Goal: Task Accomplishment & Management: Complete application form

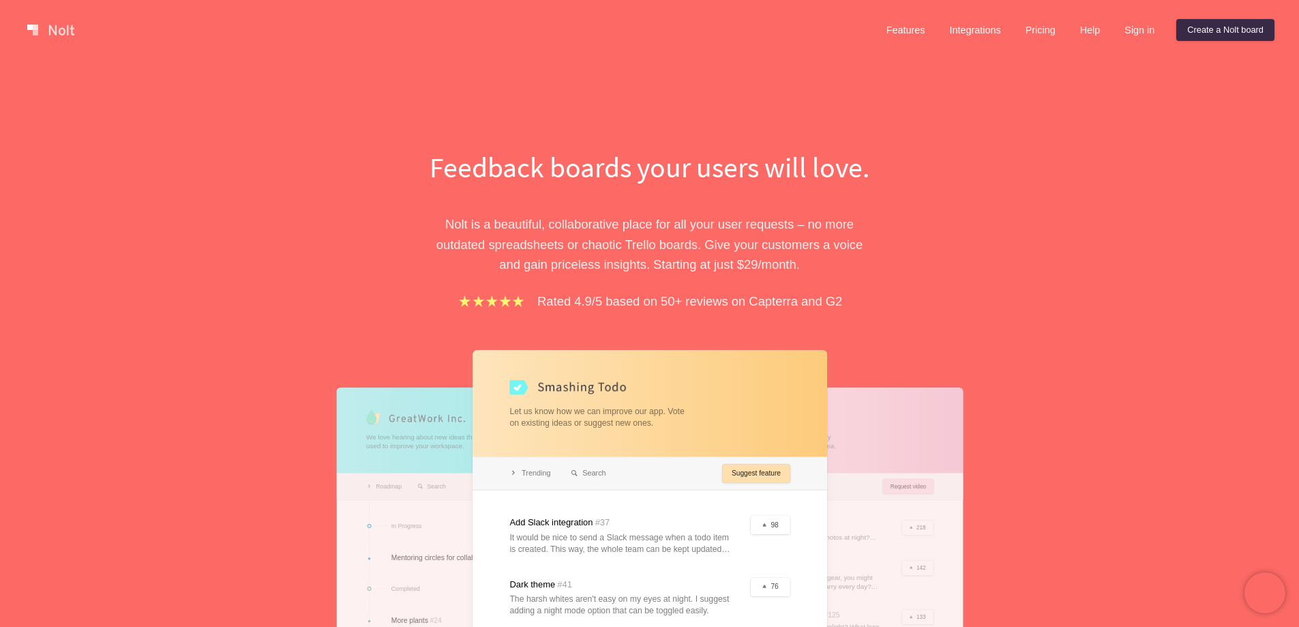
click at [1220, 30] on link "Create a Nolt board" at bounding box center [1226, 30] width 98 height 22
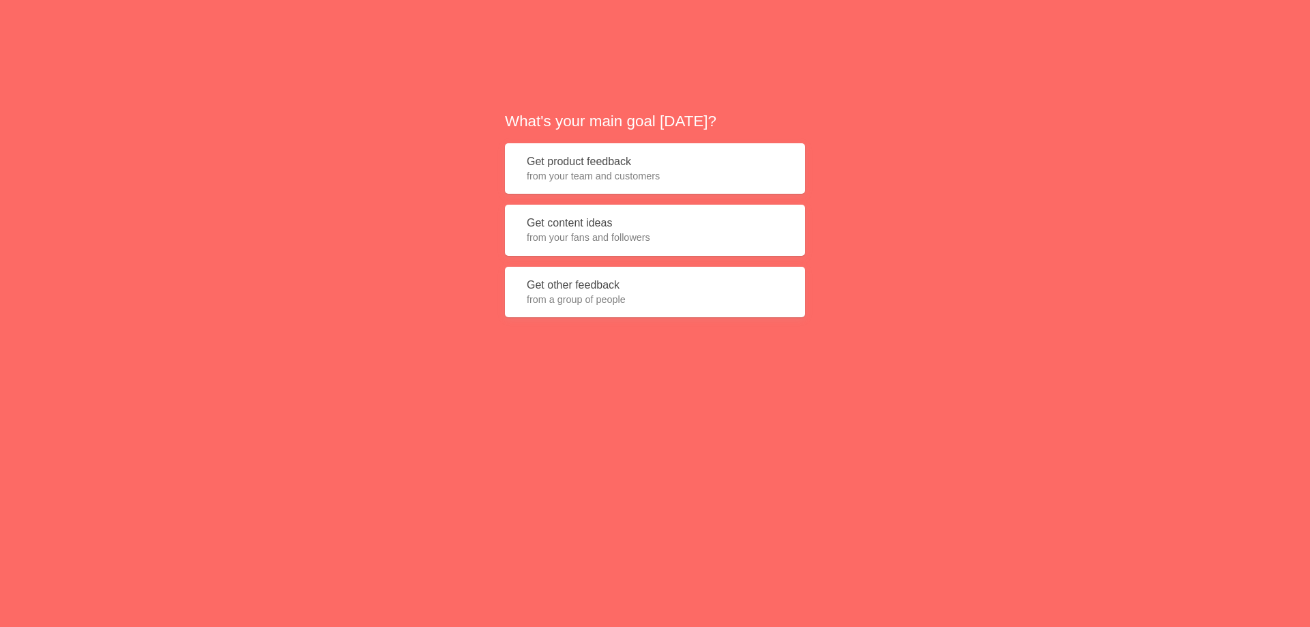
click at [636, 232] on span "from your fans and followers" at bounding box center [655, 238] width 256 height 14
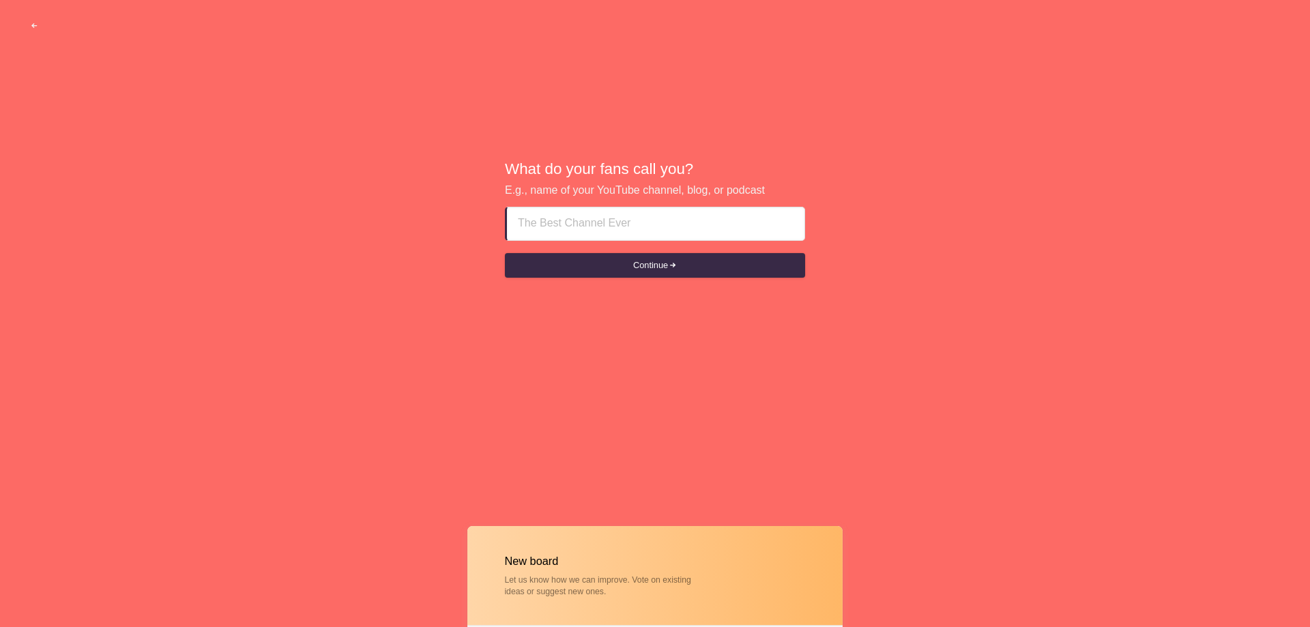
click at [562, 231] on input at bounding box center [656, 223] width 276 height 33
paste input "Why Are Caricature Artists Becoming Event Must-Haves?"
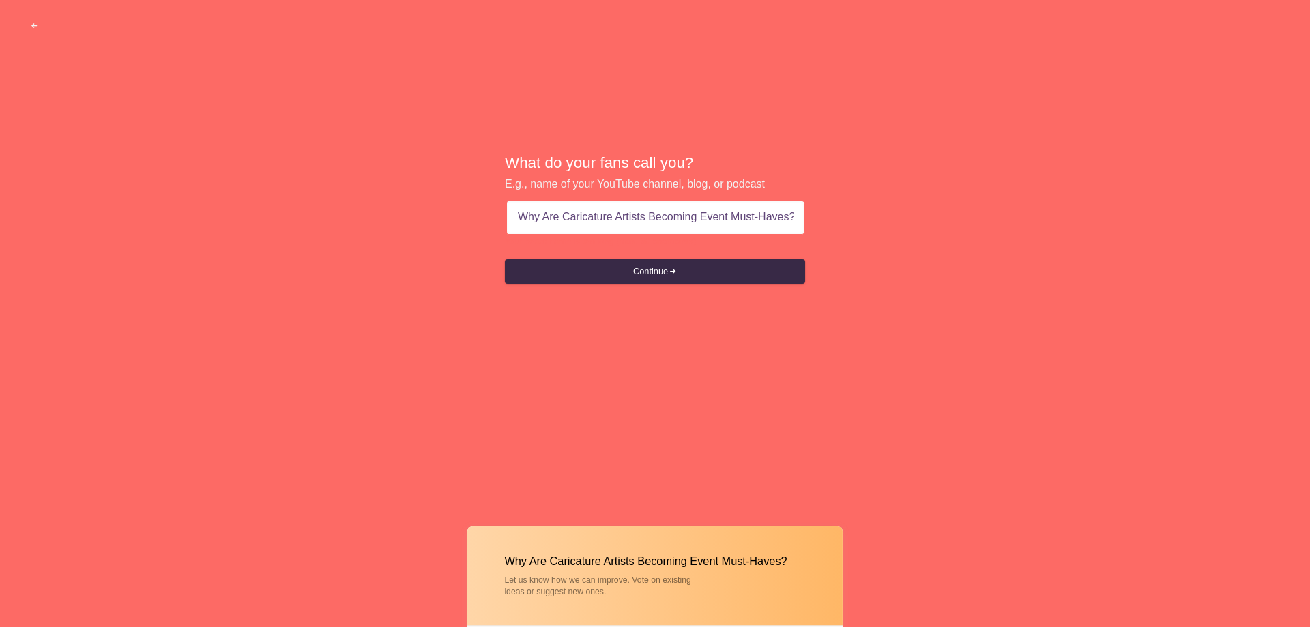
drag, startPoint x: 562, startPoint y: 219, endPoint x: 474, endPoint y: 223, distance: 88.1
click at [474, 223] on div "What do your fans call you? E.g., name of your YouTube channel, blog, or podcas…" at bounding box center [655, 219] width 1310 height 439
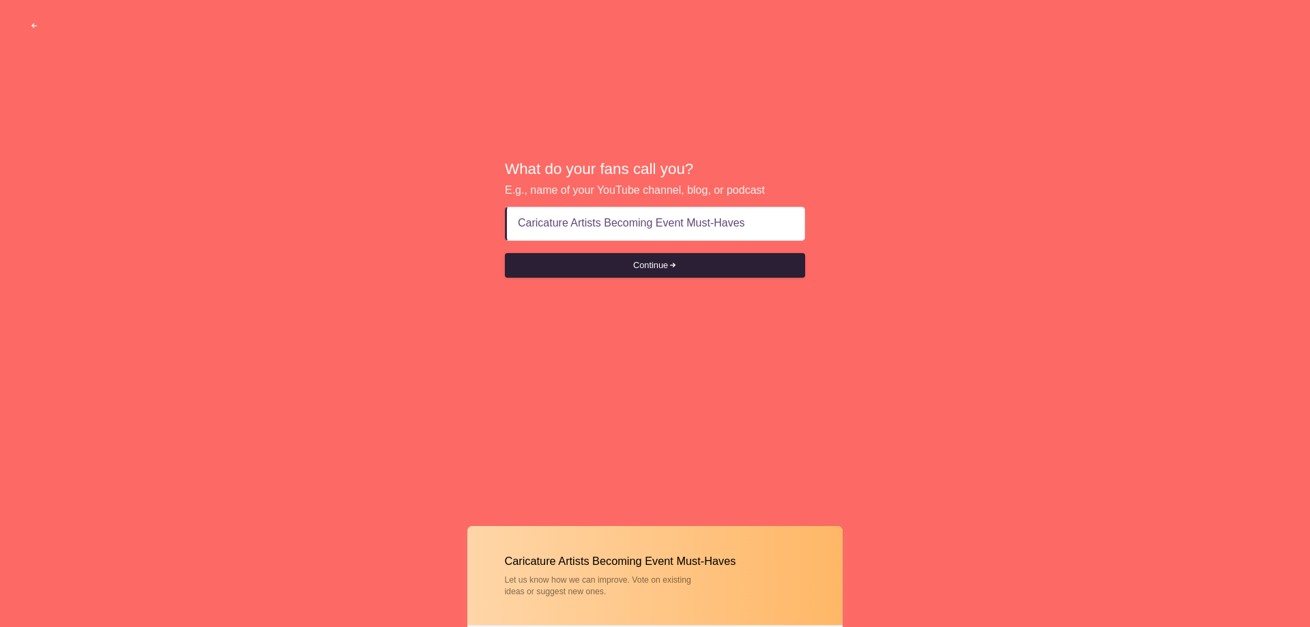
click at [658, 268] on button "Continue" at bounding box center [655, 265] width 300 height 25
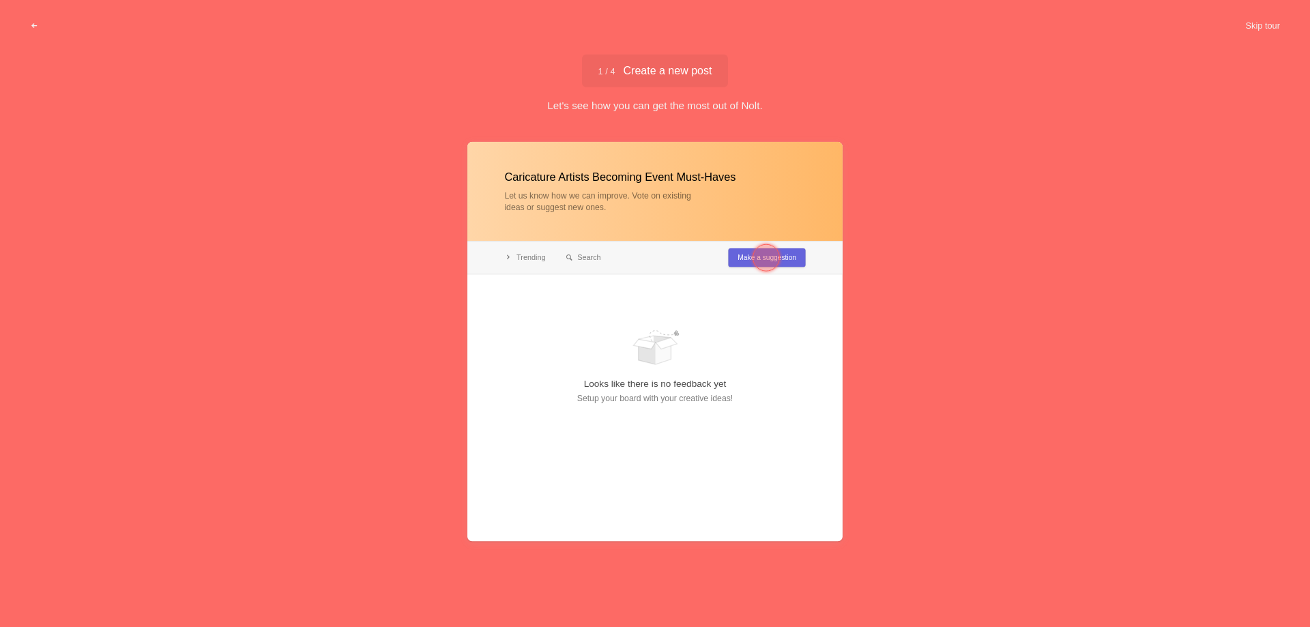
type input "Caricature Artists Becoming Event Must-Haves"
click at [769, 258] on div at bounding box center [765, 257] width 27 height 27
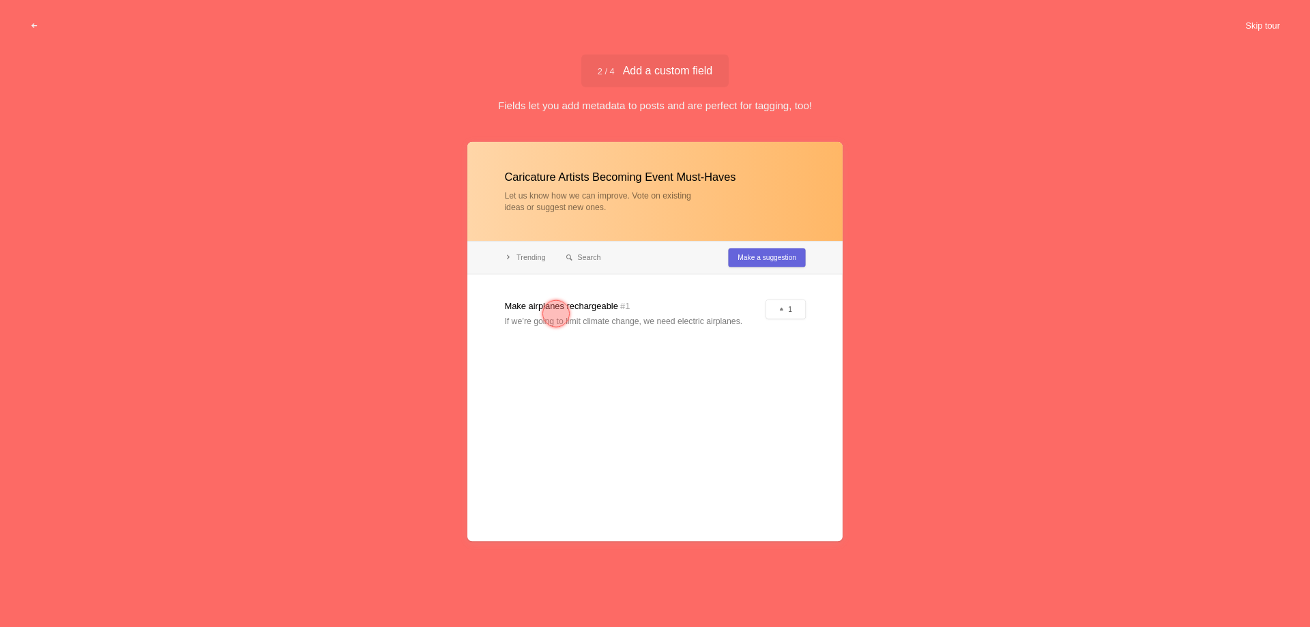
click at [1263, 27] on button "Skip tour" at bounding box center [1262, 26] width 68 height 25
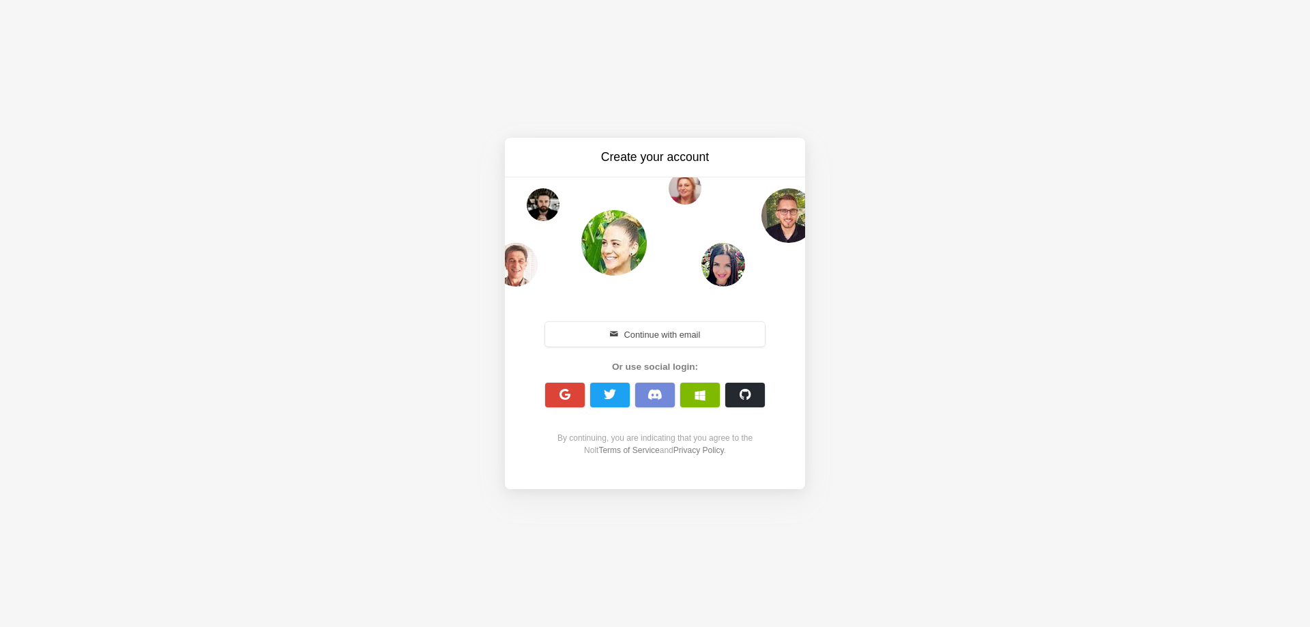
click at [638, 331] on button "Continue with email" at bounding box center [655, 334] width 220 height 25
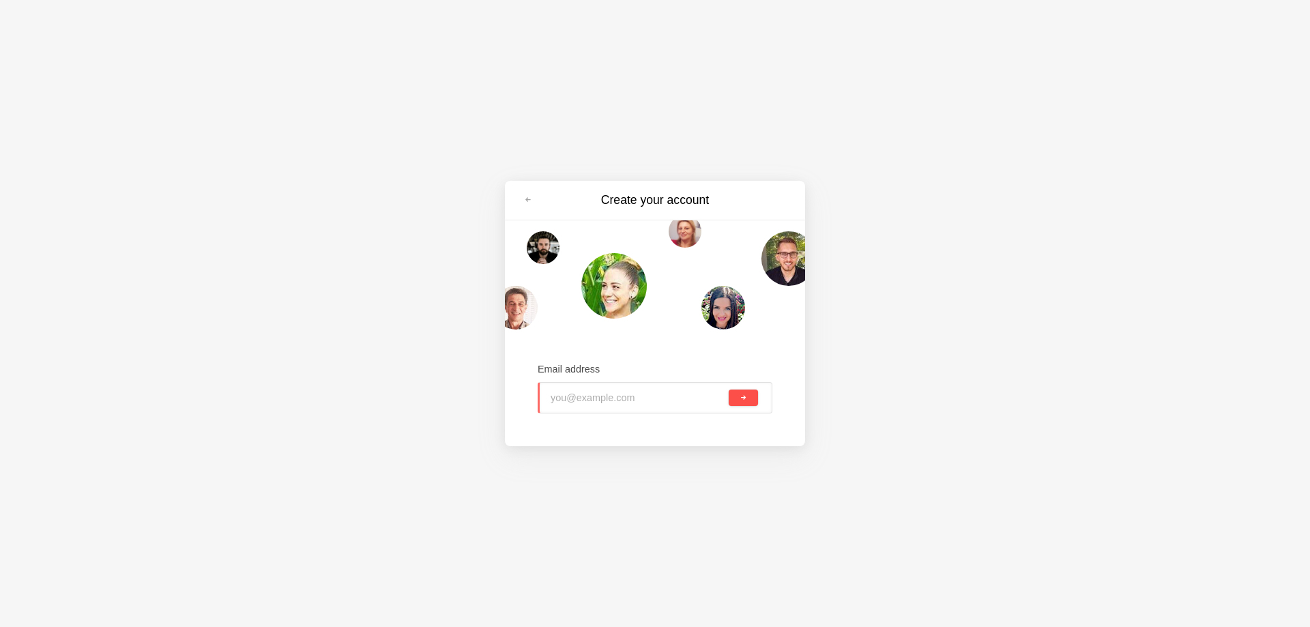
type input "[EMAIL_ADDRESS][DOMAIN_NAME]"
drag, startPoint x: 748, startPoint y: 395, endPoint x: 475, endPoint y: 436, distance: 275.2
click at [748, 396] on button "submit" at bounding box center [742, 397] width 29 height 16
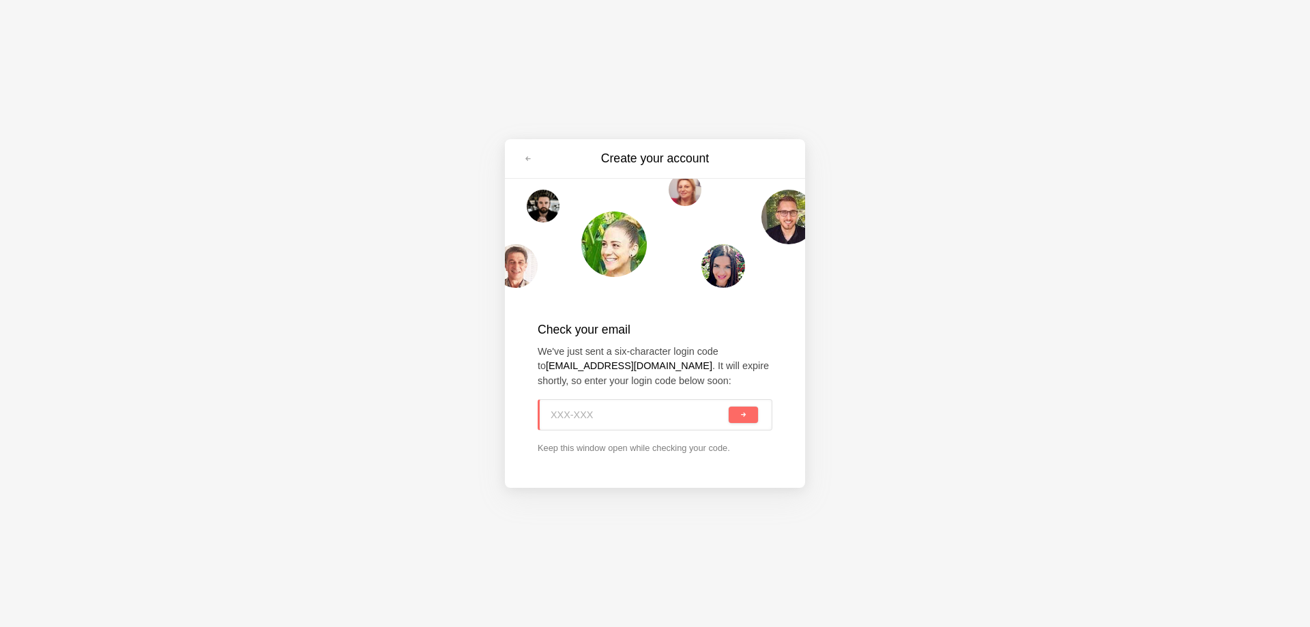
paste input "53V-UUT"
type input "53V-UUT"
drag, startPoint x: 739, startPoint y: 414, endPoint x: 444, endPoint y: 462, distance: 299.2
click at [735, 422] on button "submit" at bounding box center [742, 415] width 29 height 16
